Goal: Task Accomplishment & Management: Manage account settings

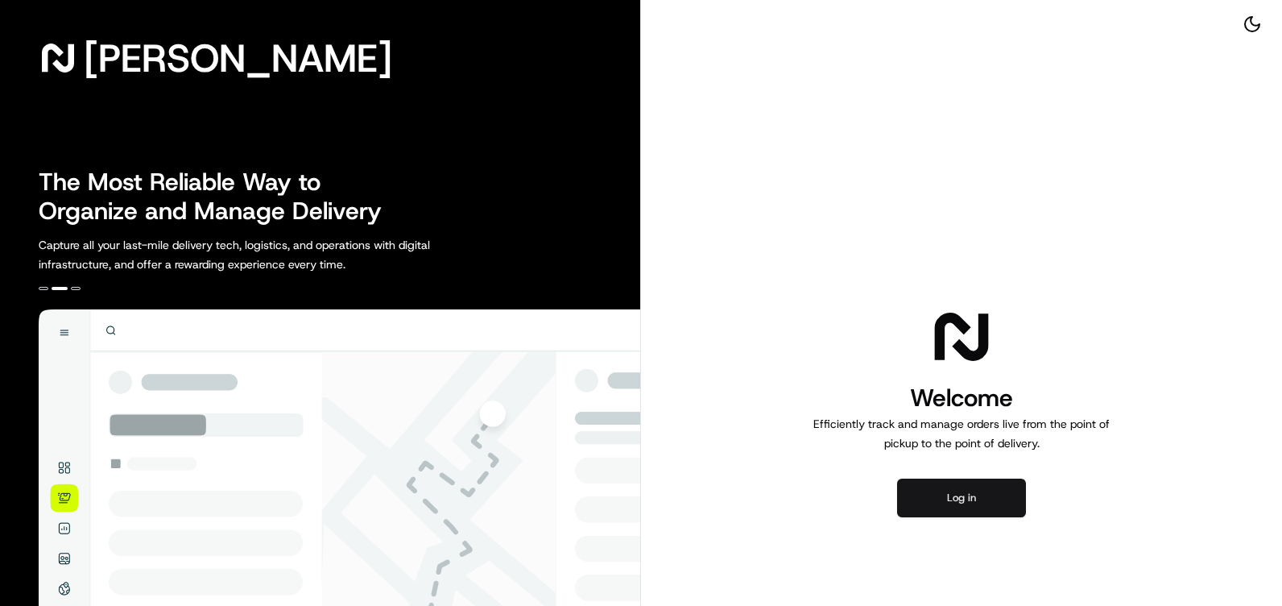
click at [952, 499] on button "Log in" at bounding box center [961, 497] width 129 height 39
click at [64, 469] on img at bounding box center [340, 558] width 602 height 499
click at [67, 469] on img at bounding box center [340, 558] width 602 height 499
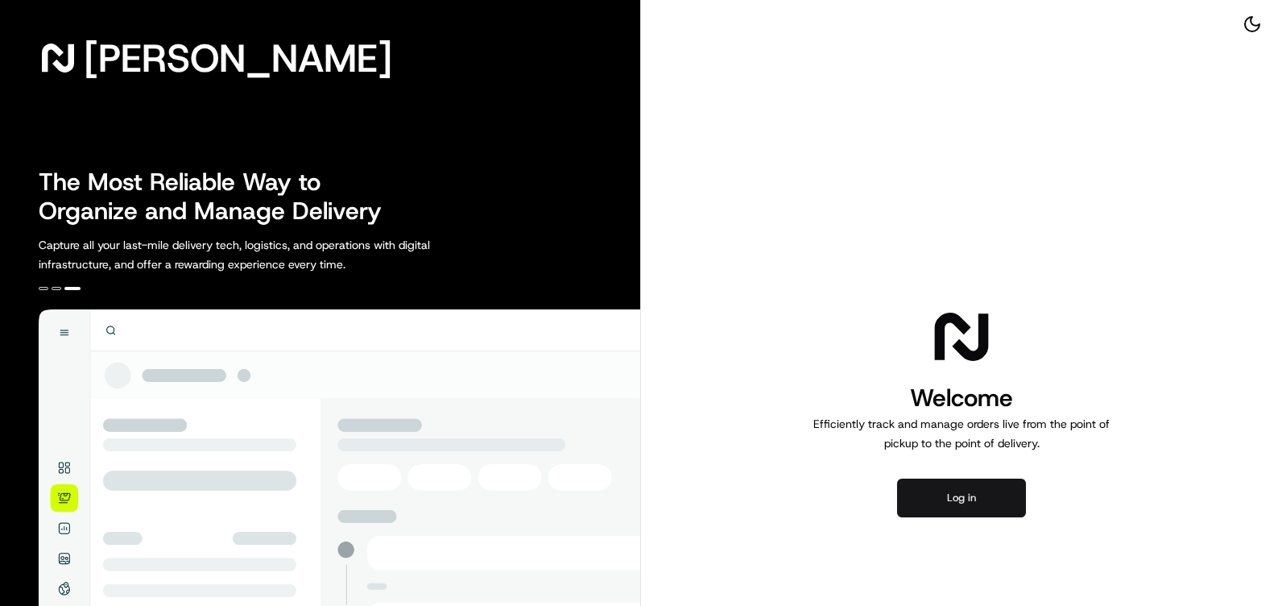
click at [950, 499] on button "Log in" at bounding box center [961, 497] width 129 height 39
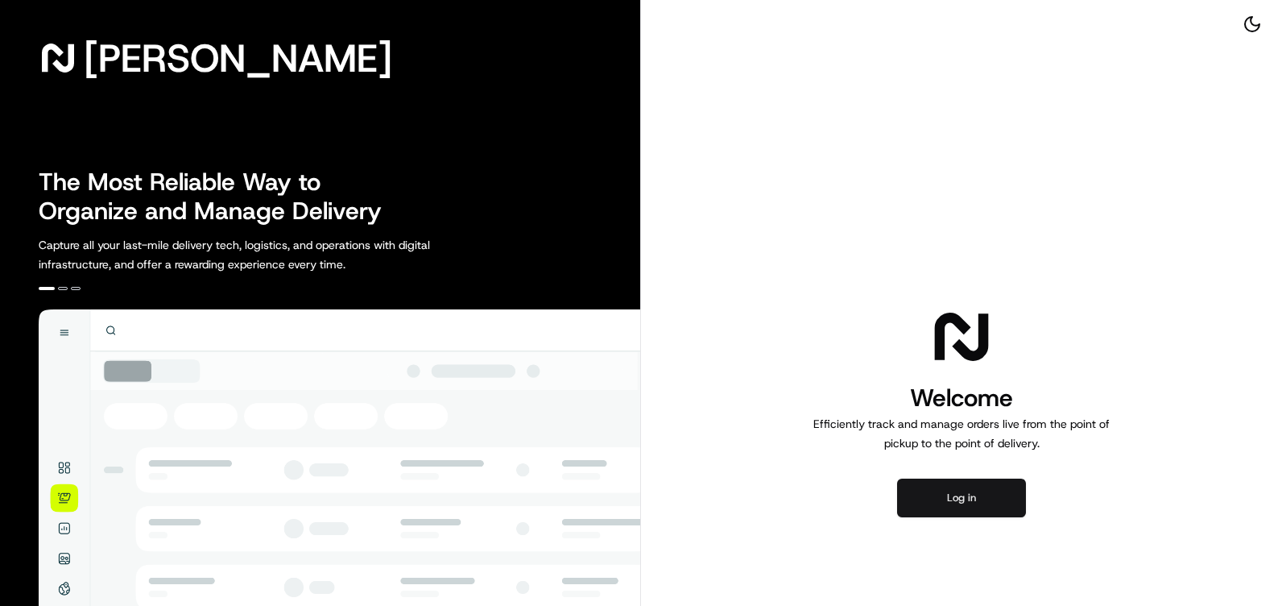
click at [946, 499] on button "Log in" at bounding box center [961, 497] width 129 height 39
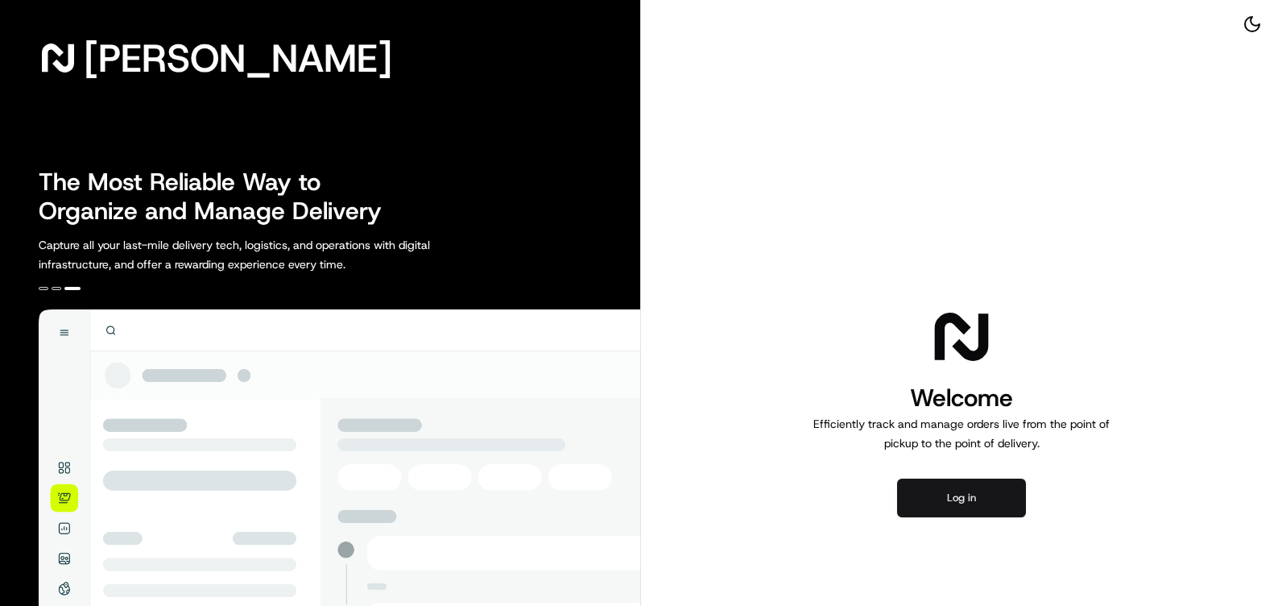
click at [985, 509] on button "Log in" at bounding box center [961, 497] width 129 height 39
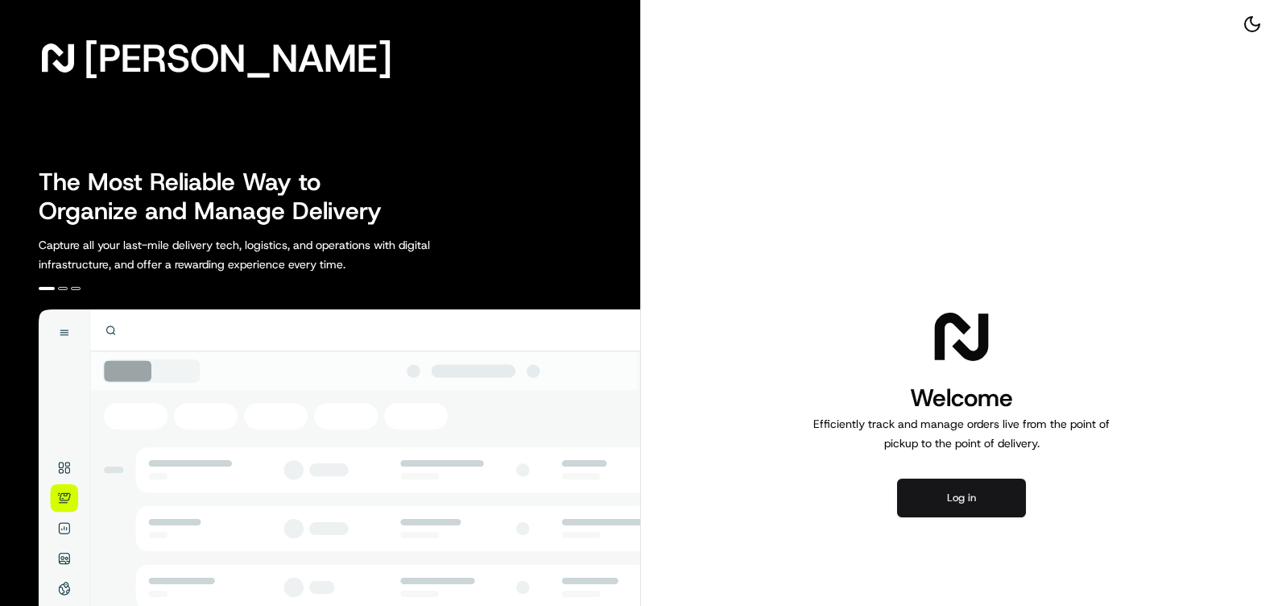
click at [950, 499] on button "Log in" at bounding box center [961, 497] width 129 height 39
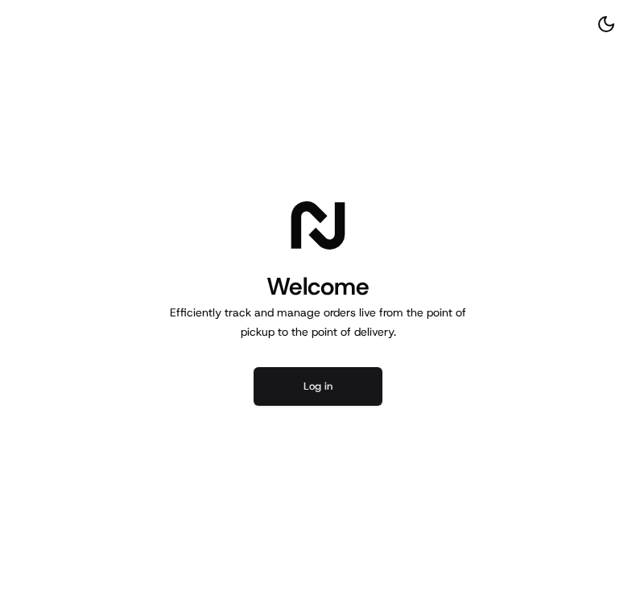
click at [304, 380] on button "Log in" at bounding box center [318, 386] width 129 height 39
